Goal: Task Accomplishment & Management: Manage account settings

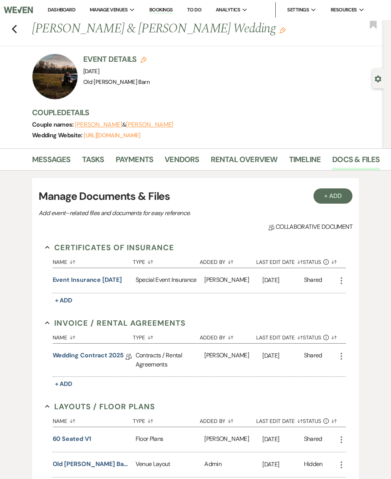
click at [23, 31] on div "Previous [PERSON_NAME] & [PERSON_NAME] Wedding Edit Bookmark" at bounding box center [189, 33] width 387 height 26
click at [22, 31] on div "Previous [PERSON_NAME] & [PERSON_NAME] Wedding Edit Bookmark" at bounding box center [189, 33] width 387 height 26
click at [13, 28] on use "button" at bounding box center [14, 29] width 5 height 8
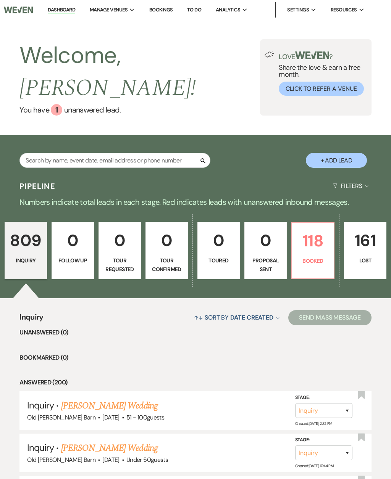
click at [311, 238] on link "118 Booked" at bounding box center [312, 250] width 43 height 57
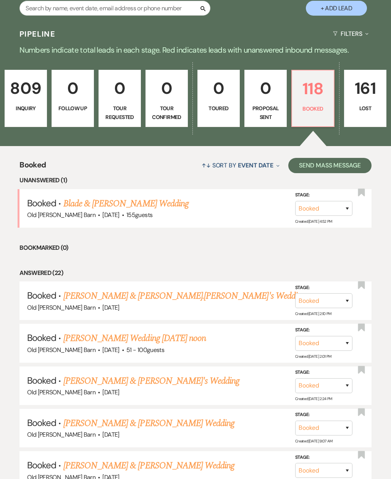
scroll to position [152, 0]
click at [174, 374] on link "Kaitlynn Hutchins & Fiance's Wedding" at bounding box center [151, 381] width 176 height 14
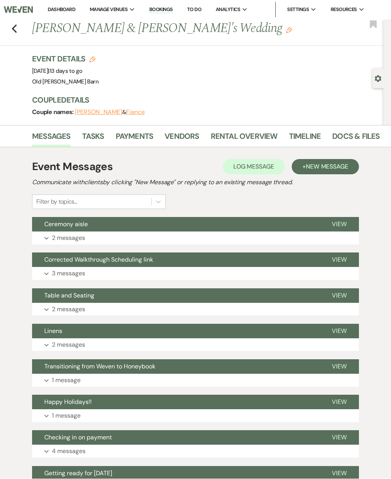
scroll to position [0, 0]
click at [346, 139] on link "Docs & Files" at bounding box center [355, 138] width 47 height 17
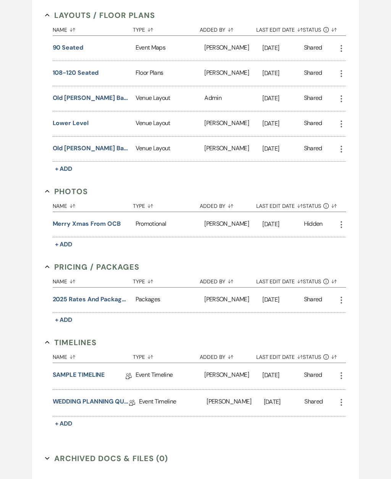
scroll to position [293, 0]
click at [112, 402] on link "WEDDING PLANNING QUESTIONNAIRE" at bounding box center [91, 403] width 76 height 12
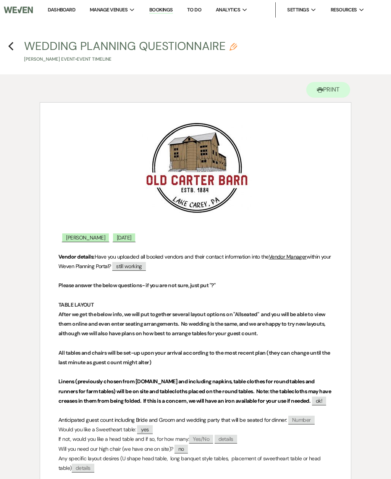
click at [10, 48] on icon "Previous" at bounding box center [11, 46] width 6 height 9
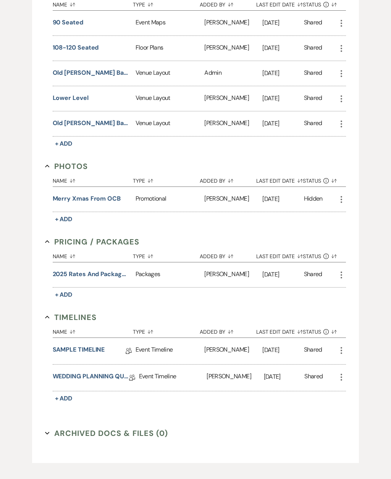
click at [65, 395] on span "+ Add" at bounding box center [64, 399] width 18 height 8
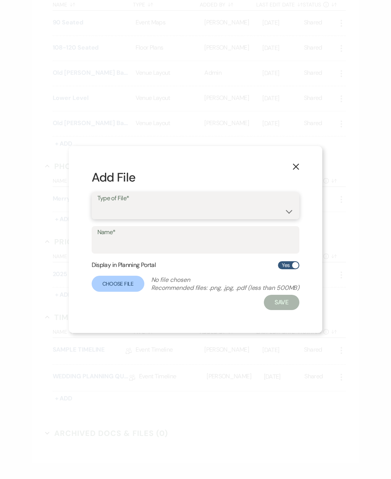
click at [292, 209] on select "Event Timeline Family / Wedding Party Timeline Food and Beverage Timeline MC / …" at bounding box center [195, 211] width 196 height 15
click at [125, 282] on label "Choose File" at bounding box center [118, 284] width 53 height 16
click at [281, 209] on select "Event Timeline Family / Wedding Party Timeline Food and Beverage Timeline MC / …" at bounding box center [196, 211] width 196 height 15
click at [296, 170] on icon "X" at bounding box center [295, 166] width 7 height 7
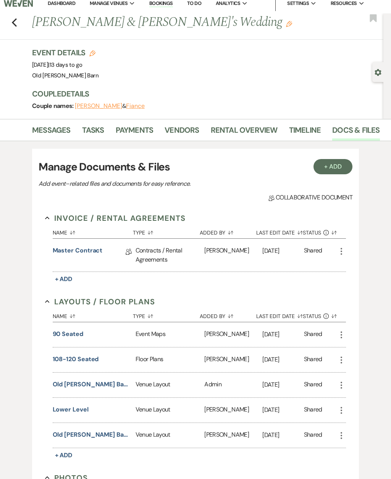
scroll to position [0, 0]
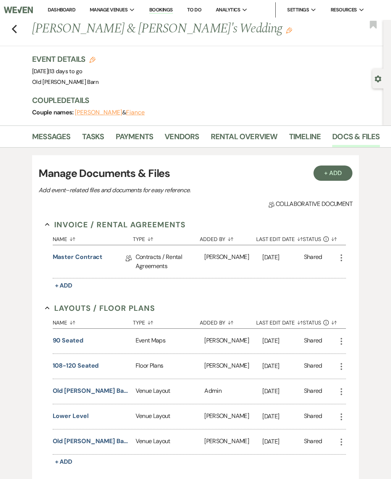
click at [351, 139] on link "Docs & Files" at bounding box center [355, 138] width 47 height 17
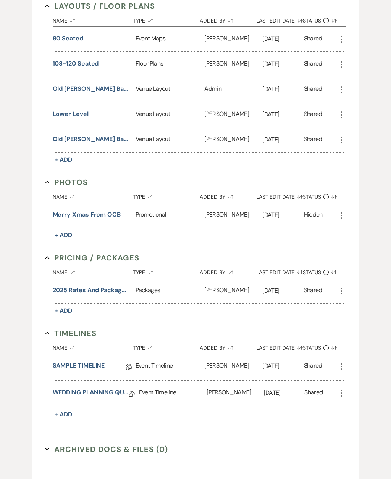
scroll to position [302, 0]
click at [67, 417] on span "+ Add" at bounding box center [64, 415] width 18 height 8
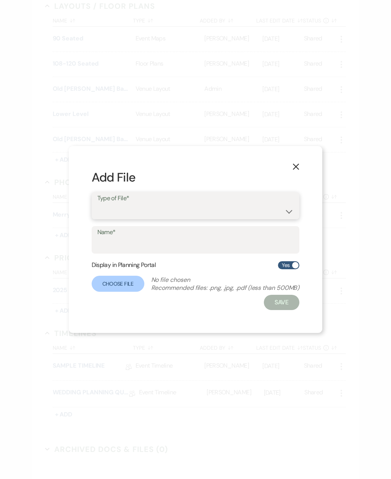
click at [266, 219] on select "Event Timeline Family / Wedding Party Timeline Food and Beverage Timeline MC / …" at bounding box center [195, 211] width 196 height 15
select select "30"
click at [222, 253] on input "Name*" at bounding box center [195, 245] width 196 height 15
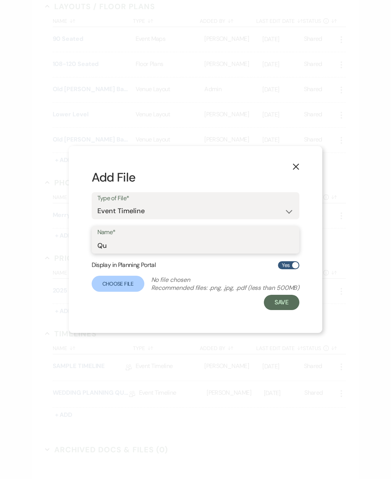
type input "Q"
type input "Walkthrough"
click at [288, 310] on button "Save" at bounding box center [282, 302] width 36 height 15
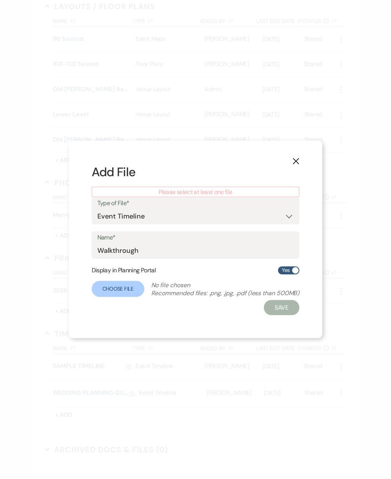
click at [115, 297] on label "Choose File" at bounding box center [118, 289] width 53 height 16
click at [0, 0] on input "Choose File" at bounding box center [0, 0] width 0 height 0
click at [297, 164] on use "button" at bounding box center [296, 161] width 6 height 6
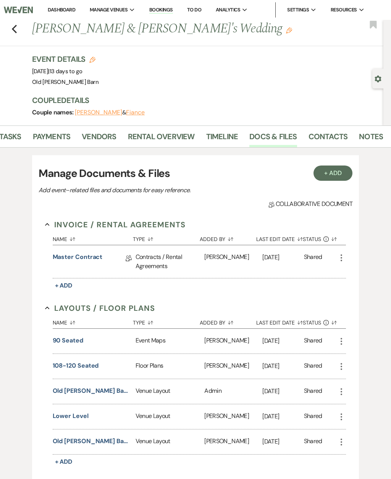
scroll to position [0, 82]
click at [0, 0] on li "Old [PERSON_NAME] Barn" at bounding box center [0, 0] width 0 height 0
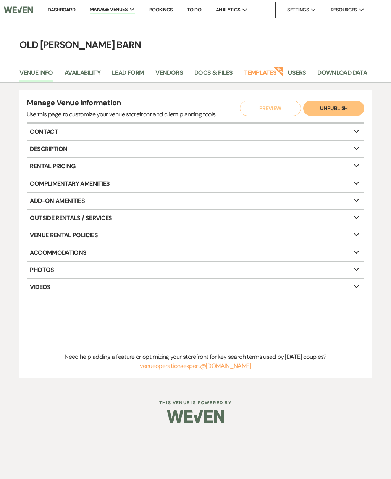
click at [232, 70] on link "Docs & Files" at bounding box center [213, 75] width 38 height 14
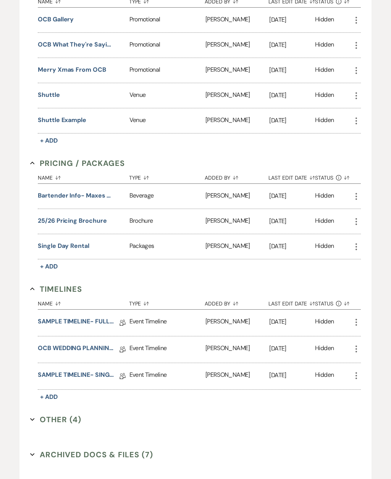
scroll to position [599, 0]
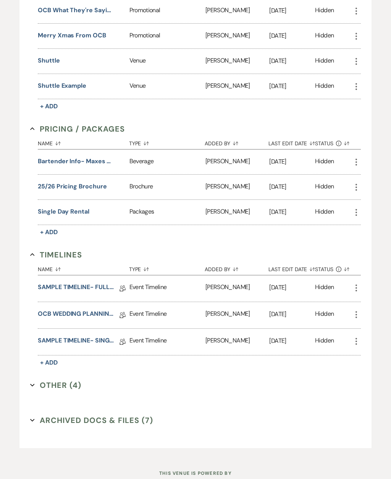
click at [39, 386] on button "Other (4) Expand" at bounding box center [55, 385] width 51 height 11
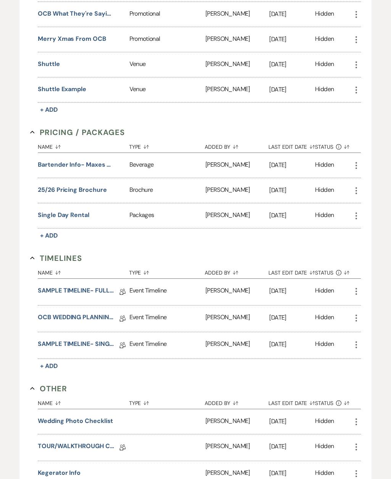
scroll to position [595, 0]
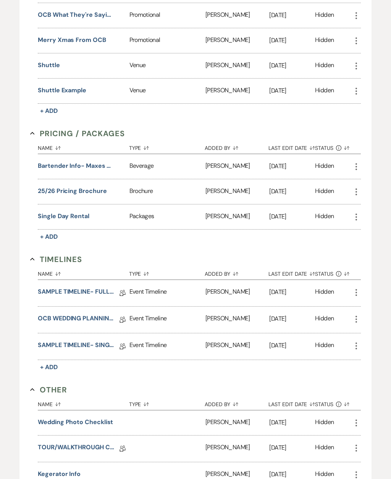
click at [107, 315] on link "OCB WEDDING PLANNING QUESTIONNAIRE" at bounding box center [76, 320] width 76 height 12
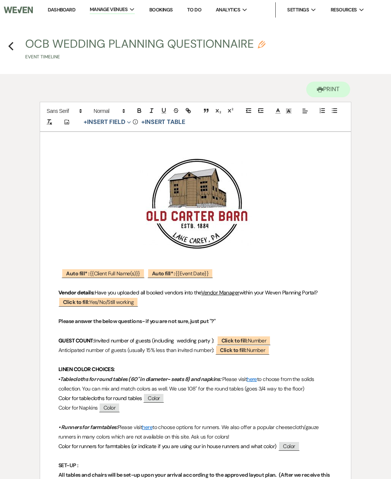
click at [11, 39] on div "Previous" at bounding box center [11, 45] width 6 height 12
click at [10, 42] on icon "Previous" at bounding box center [11, 46] width 6 height 9
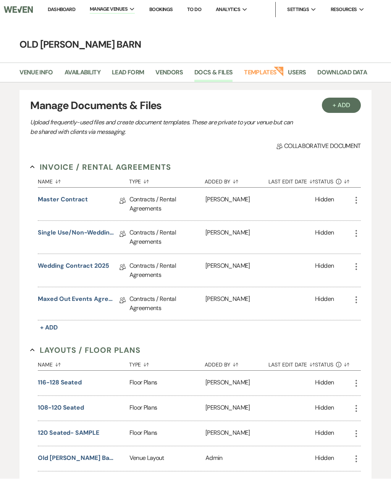
scroll to position [0, 0]
click at [239, 40] on h4 "Old [PERSON_NAME] Barn" at bounding box center [195, 44] width 391 height 13
click at [167, 8] on link "Bookings" at bounding box center [161, 9] width 24 height 6
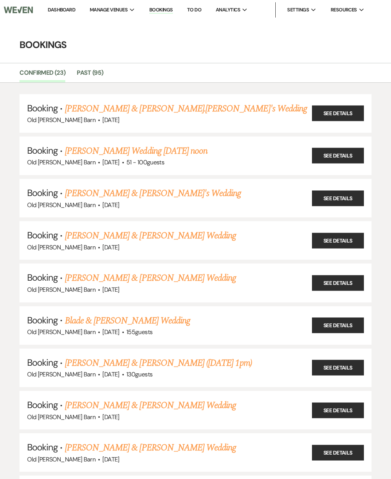
click at [143, 194] on link "Kaitlynn Hutchins & Fiance's Wedding" at bounding box center [153, 194] width 176 height 14
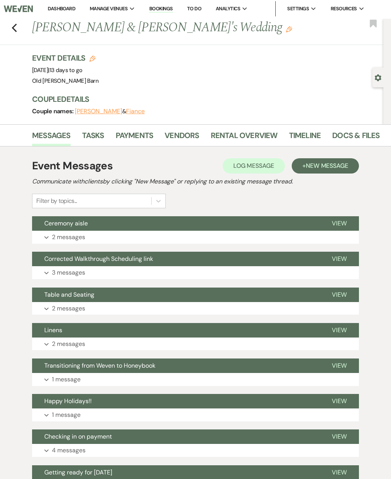
scroll to position [5, 0]
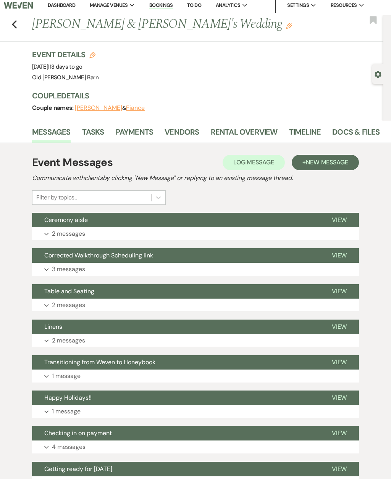
click at [350, 132] on link "Docs & Files" at bounding box center [355, 134] width 47 height 17
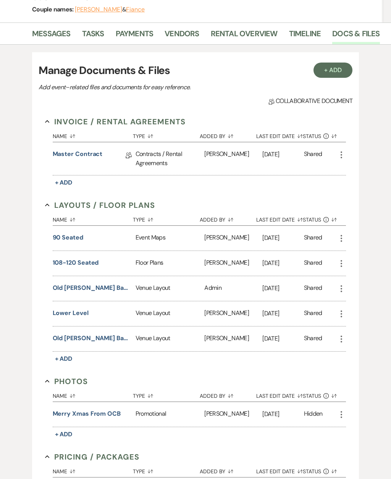
scroll to position [103, 0]
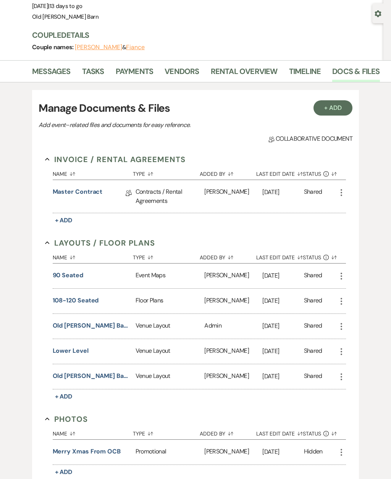
click at [338, 110] on button "+ Add" at bounding box center [332, 108] width 39 height 15
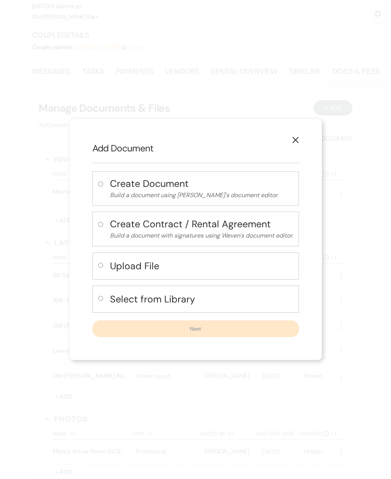
click at [193, 303] on h4 "Select from Library" at bounding box center [201, 299] width 183 height 13
radio input "true"
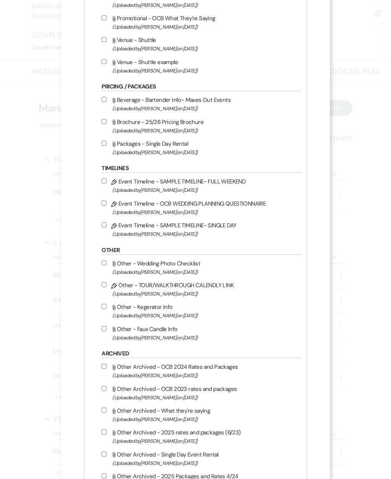
scroll to position [450, 0]
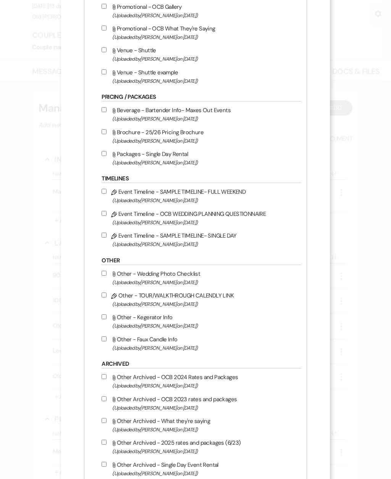
click at [106, 216] on input "Pencil Event Timeline - OCB WEDDING PLANNING QUESTIONNAIRE (Uploaded by Lewis F…" at bounding box center [103, 213] width 5 height 5
checkbox input "true"
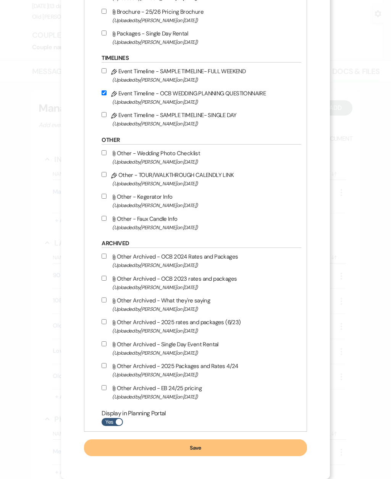
scroll to position [590, 0]
click at [216, 450] on button "Save" at bounding box center [195, 447] width 222 height 17
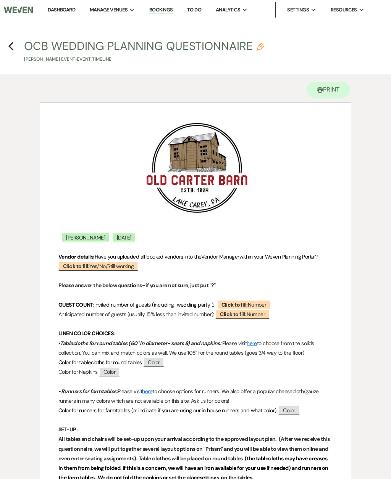
click at [15, 40] on h4 "Previous OCB WEDDING PLANNING QUESTIONNAIRE Pencil Kaitlynn Hutchins's Event • …" at bounding box center [195, 50] width 391 height 25
click at [13, 48] on icon "Previous" at bounding box center [11, 46] width 6 height 9
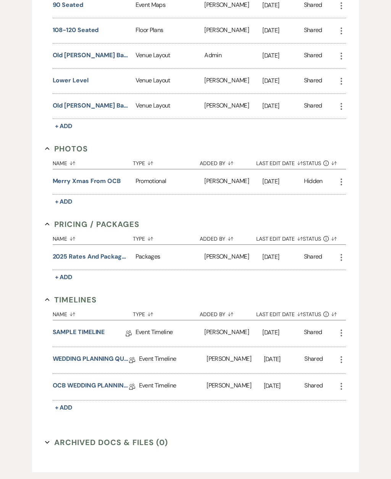
scroll to position [336, 0]
click at [113, 354] on link "WEDDING PLANNING QUESTIONNAIRE" at bounding box center [91, 360] width 76 height 12
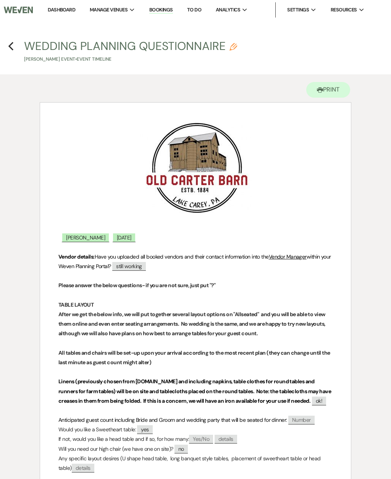
click at [11, 49] on use "button" at bounding box center [10, 46] width 5 height 8
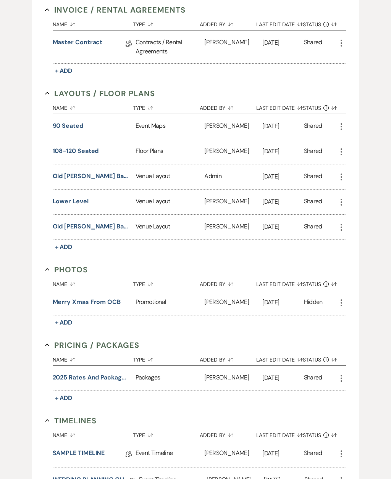
scroll to position [210, 0]
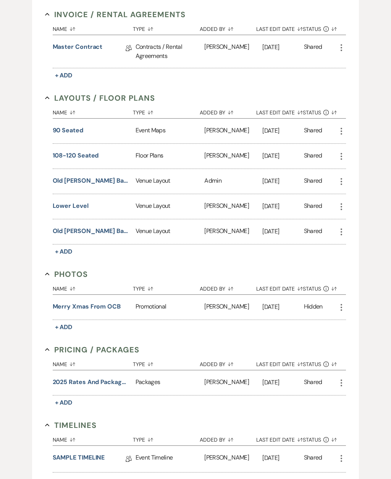
click at [93, 156] on button "108-120 seated" at bounding box center [76, 155] width 46 height 9
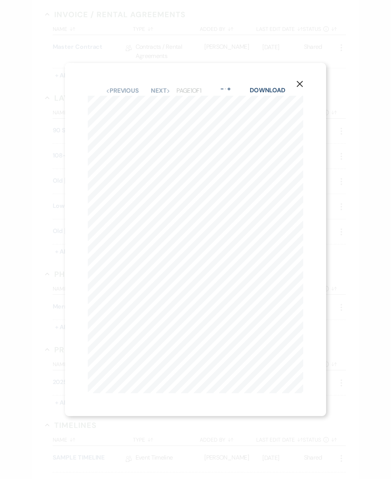
click at [295, 84] on button "X" at bounding box center [299, 83] width 53 height 41
